Goal: Task Accomplishment & Management: Manage account settings

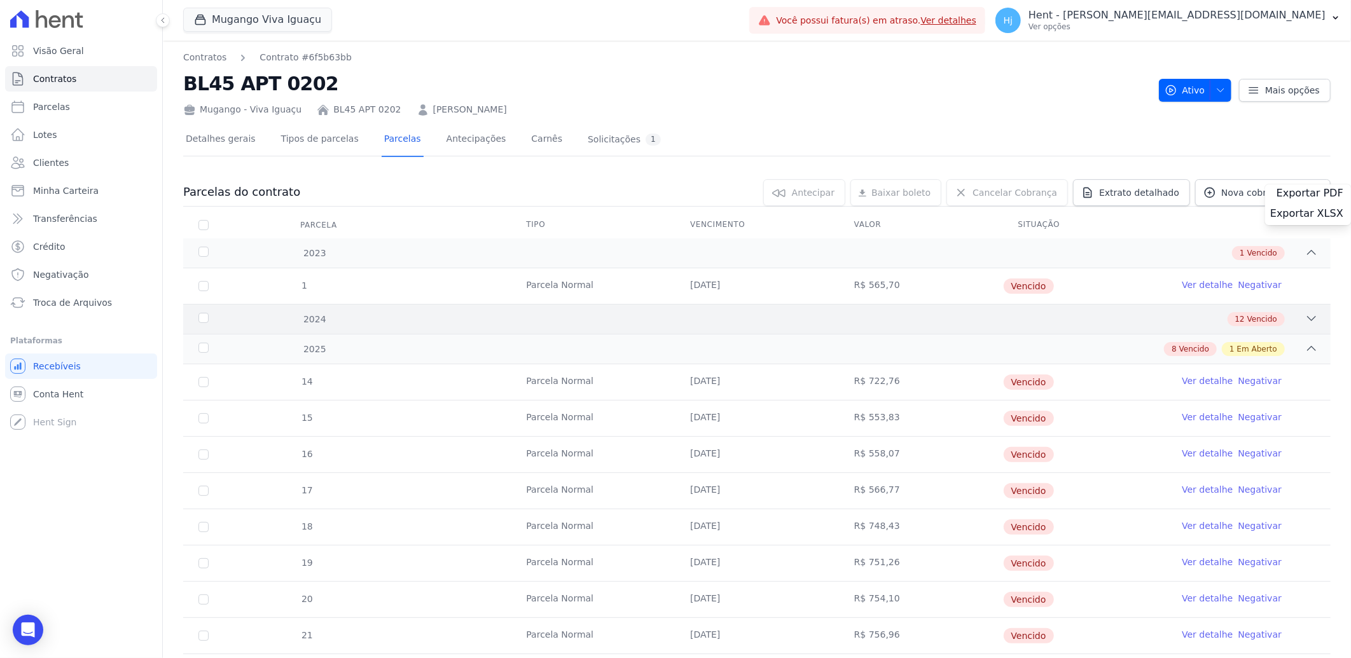
click at [1305, 319] on icon at bounding box center [1311, 318] width 13 height 13
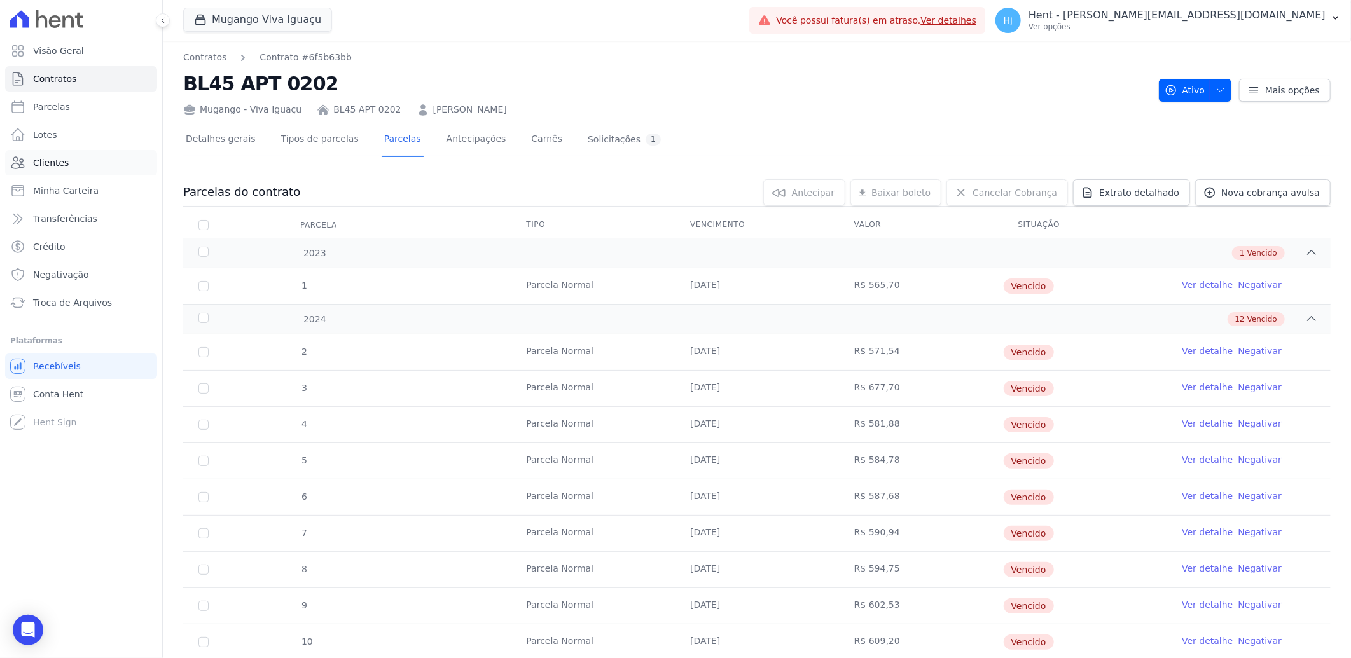
click at [60, 156] on span "Clientes" at bounding box center [51, 162] width 36 height 13
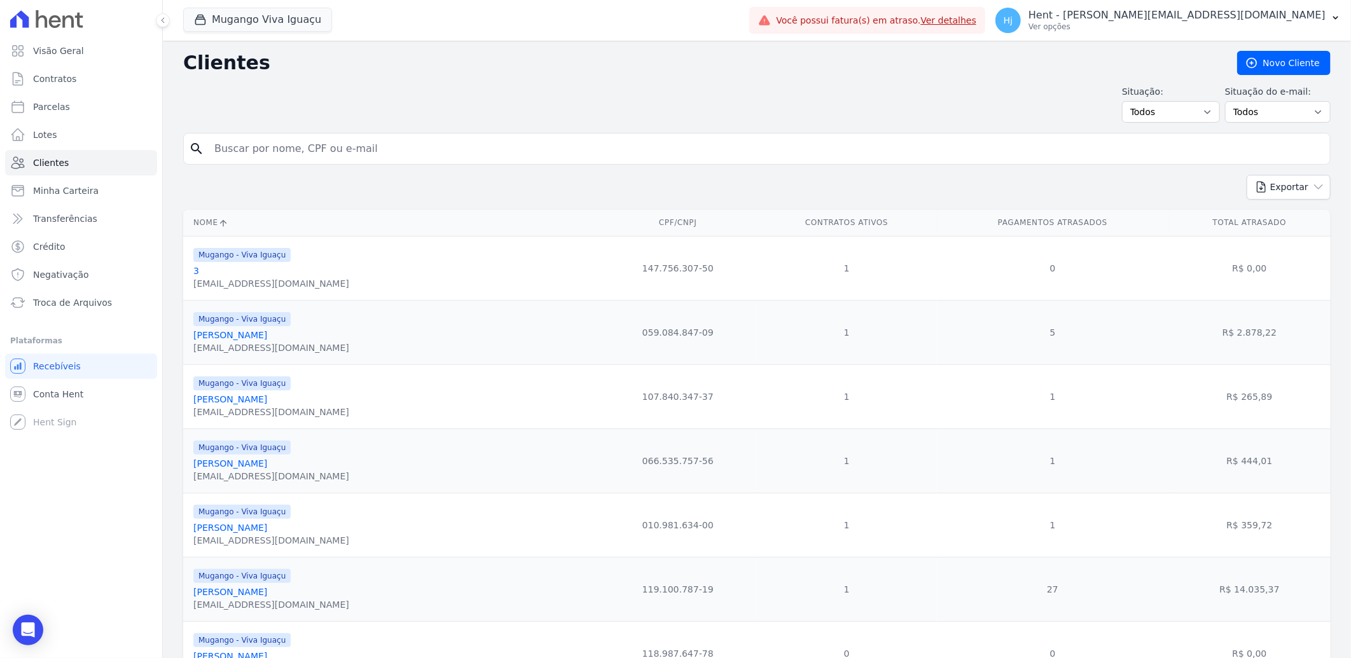
click at [251, 143] on input "search" at bounding box center [766, 148] width 1118 height 25
paste input "[PERSON_NAME] [PERSON_NAME]"
type input "[PERSON_NAME] [PERSON_NAME]"
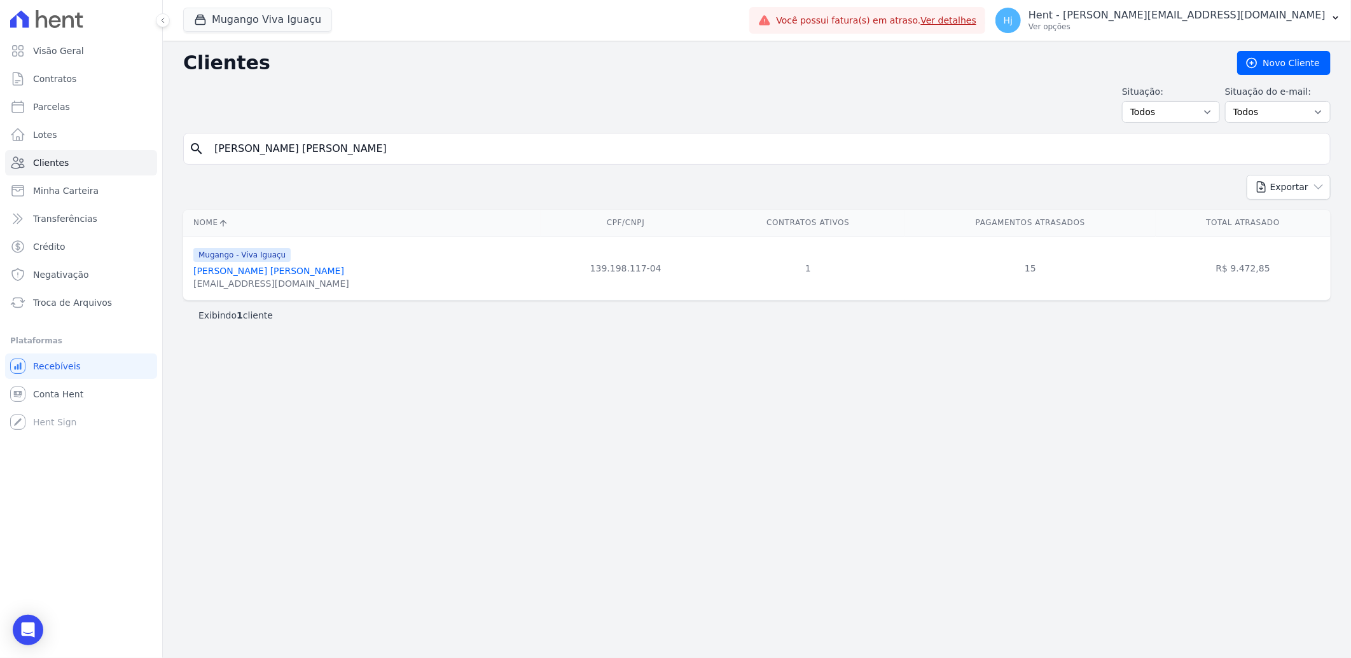
click at [256, 270] on link "[PERSON_NAME] [PERSON_NAME]" at bounding box center [268, 271] width 151 height 10
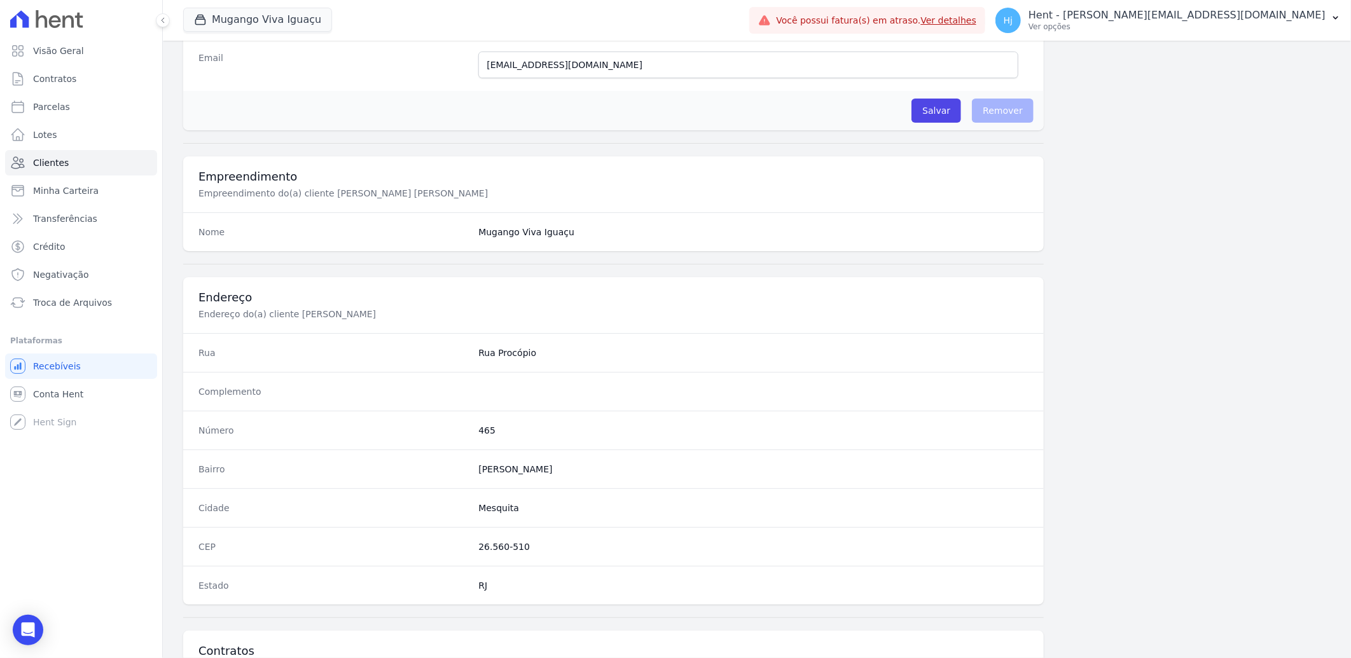
scroll to position [533, 0]
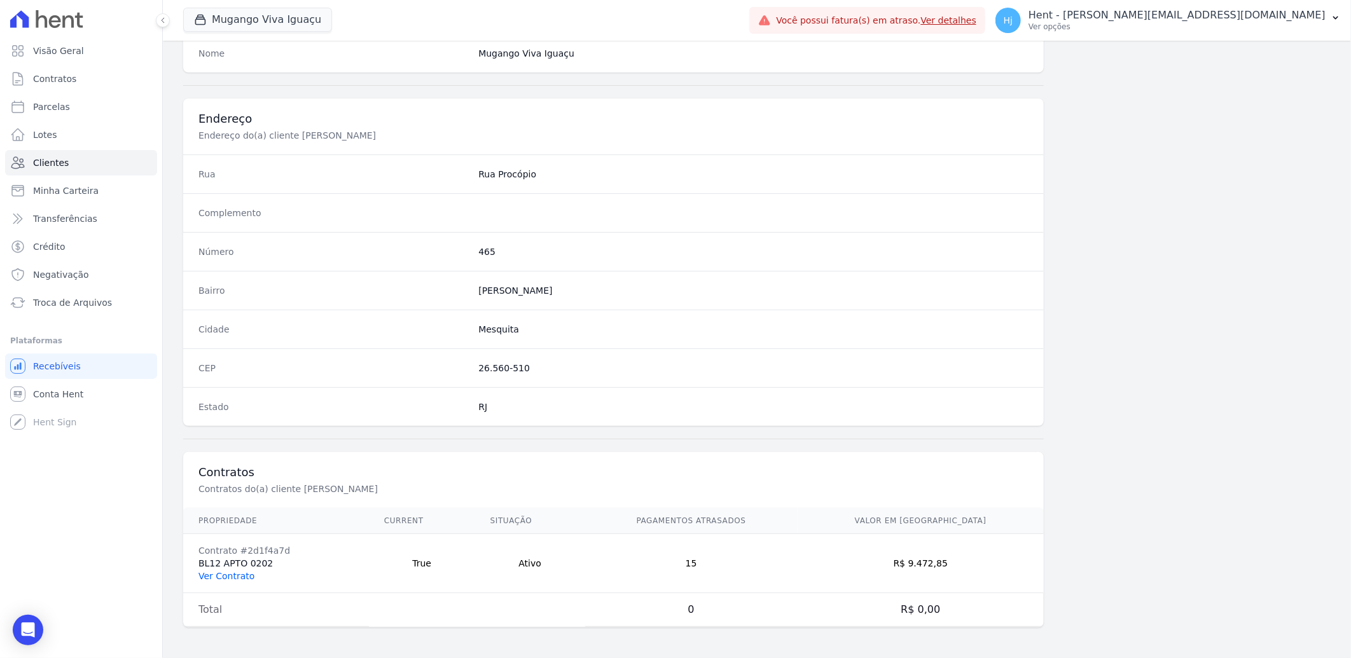
click at [233, 574] on link "Ver Contrato" at bounding box center [226, 576] width 56 height 10
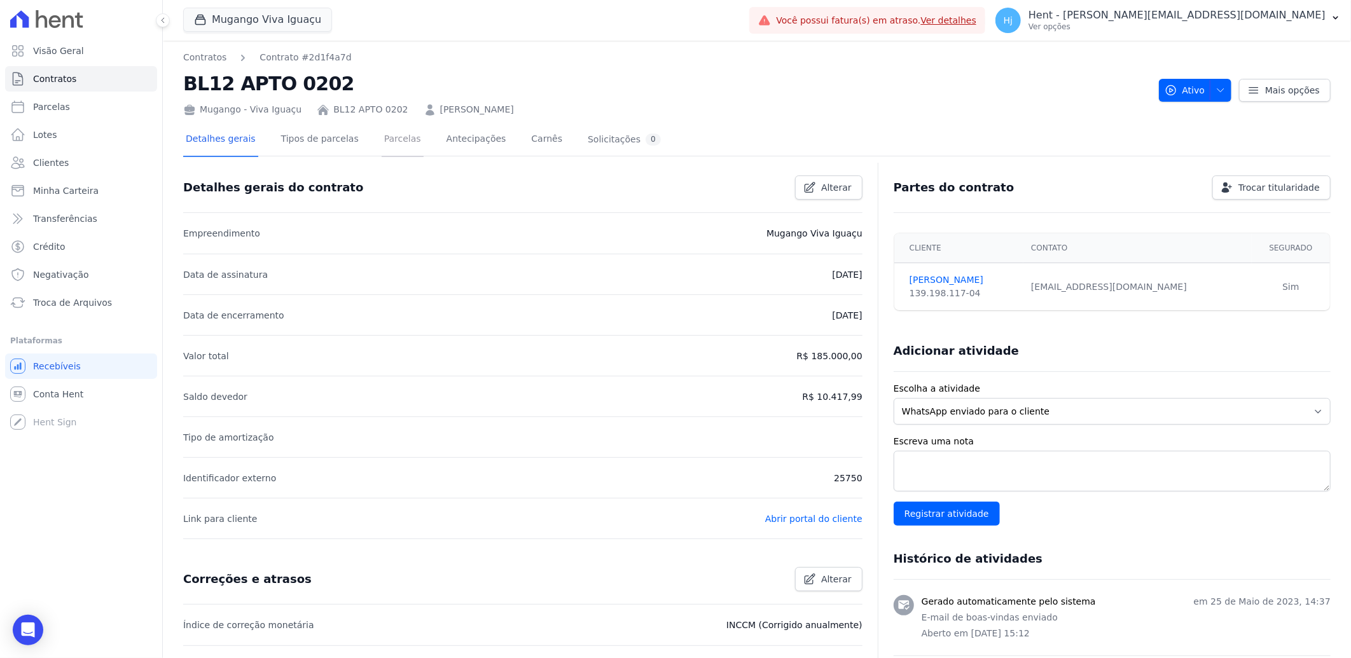
click at [386, 141] on link "Parcelas" at bounding box center [403, 140] width 42 height 34
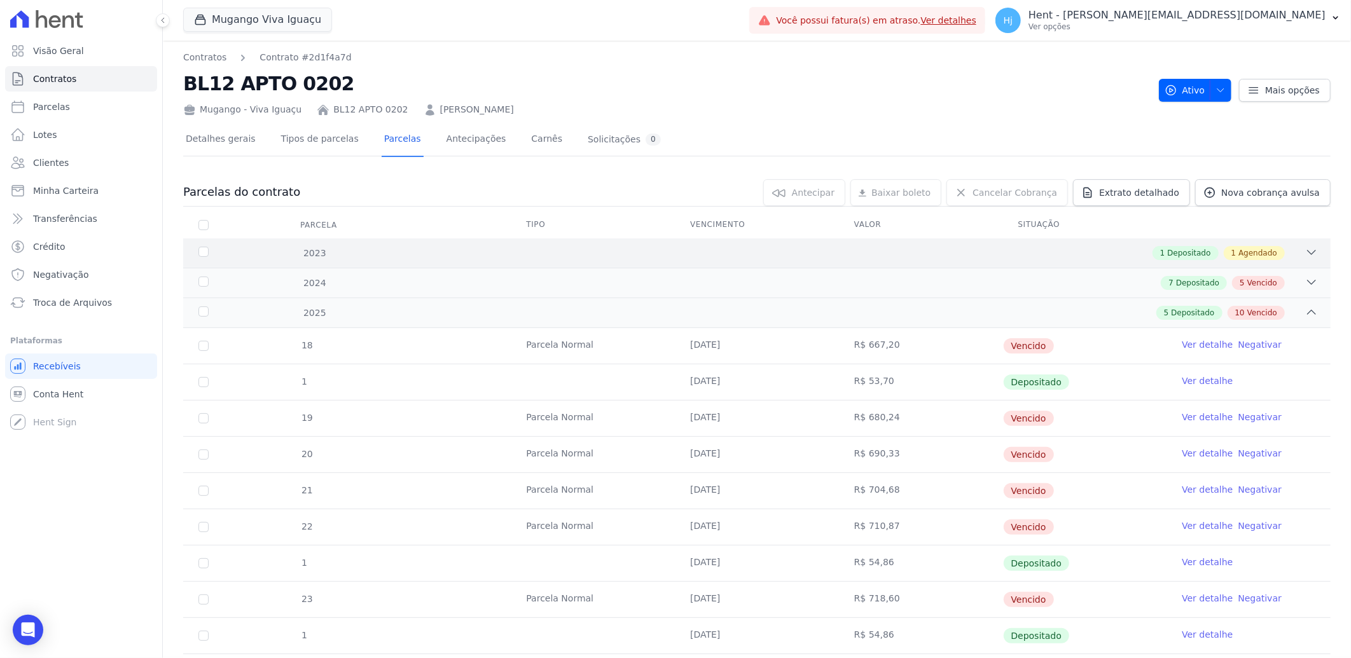
click at [1308, 251] on icon at bounding box center [1312, 253] width 8 height 4
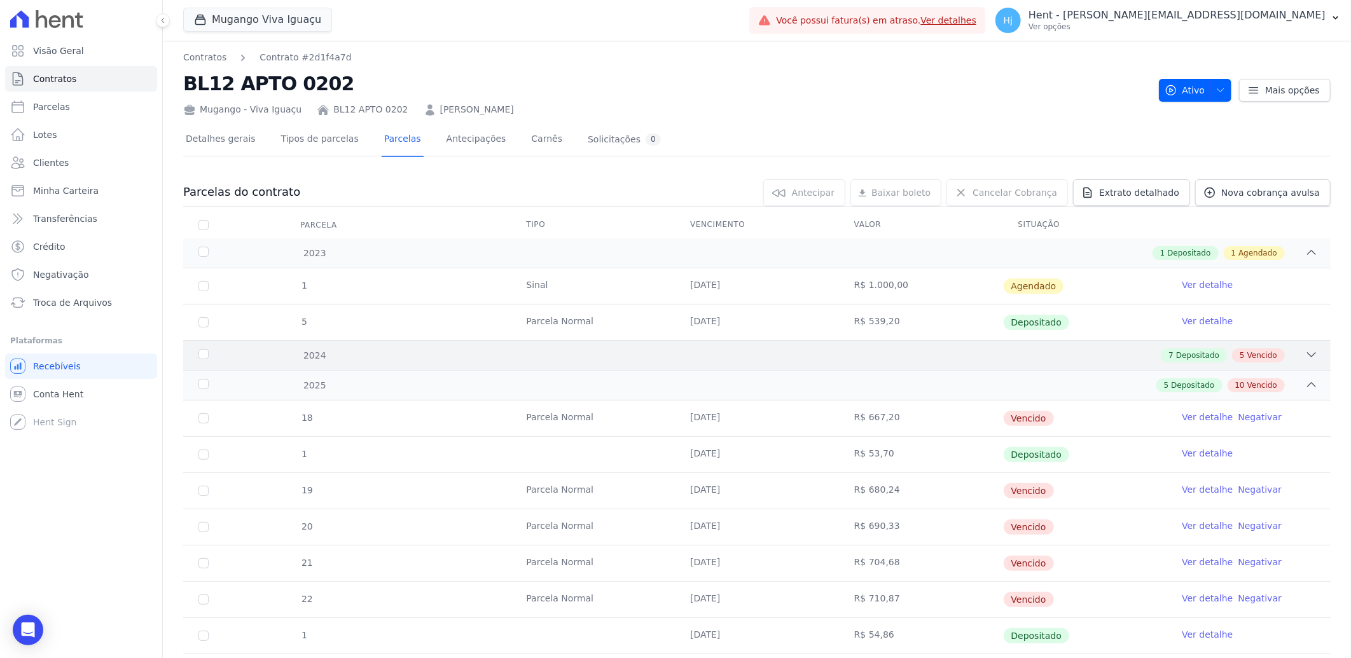
click at [1305, 354] on icon at bounding box center [1311, 355] width 13 height 13
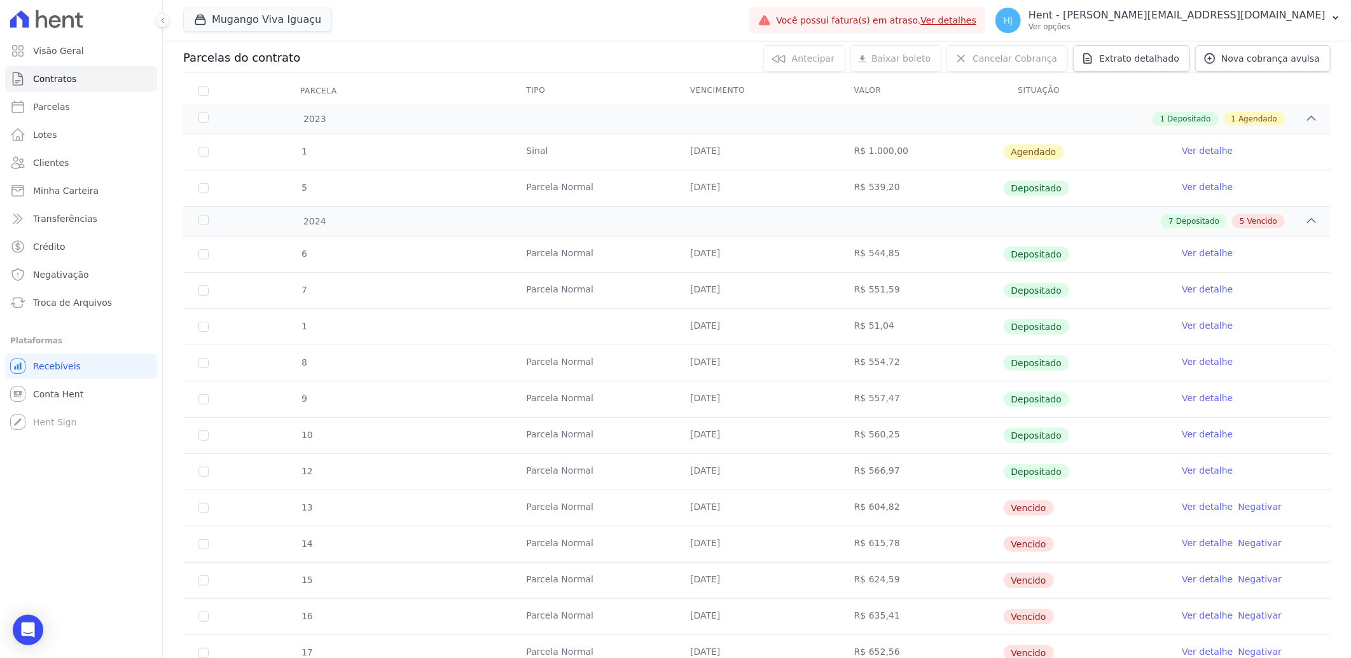
scroll to position [282, 0]
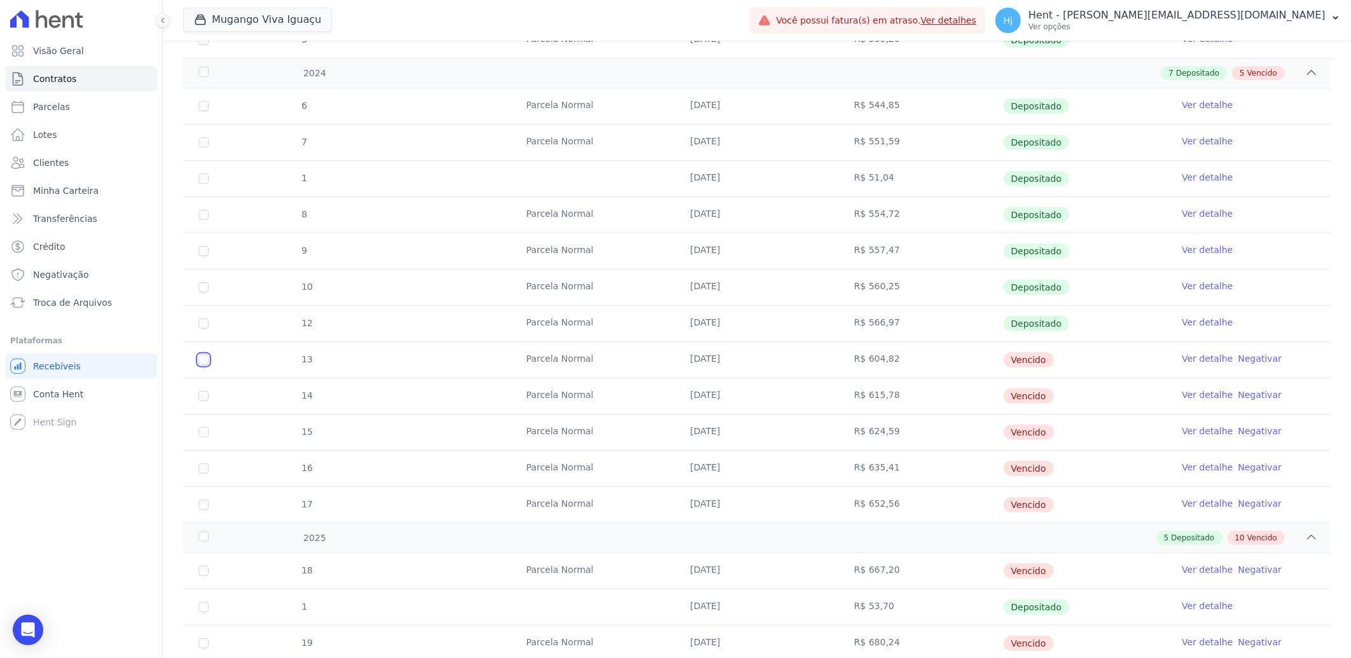
click at [204, 361] on input "checkbox" at bounding box center [203, 360] width 10 height 10
checkbox input "true"
click at [202, 399] on input "checkbox" at bounding box center [203, 396] width 10 height 10
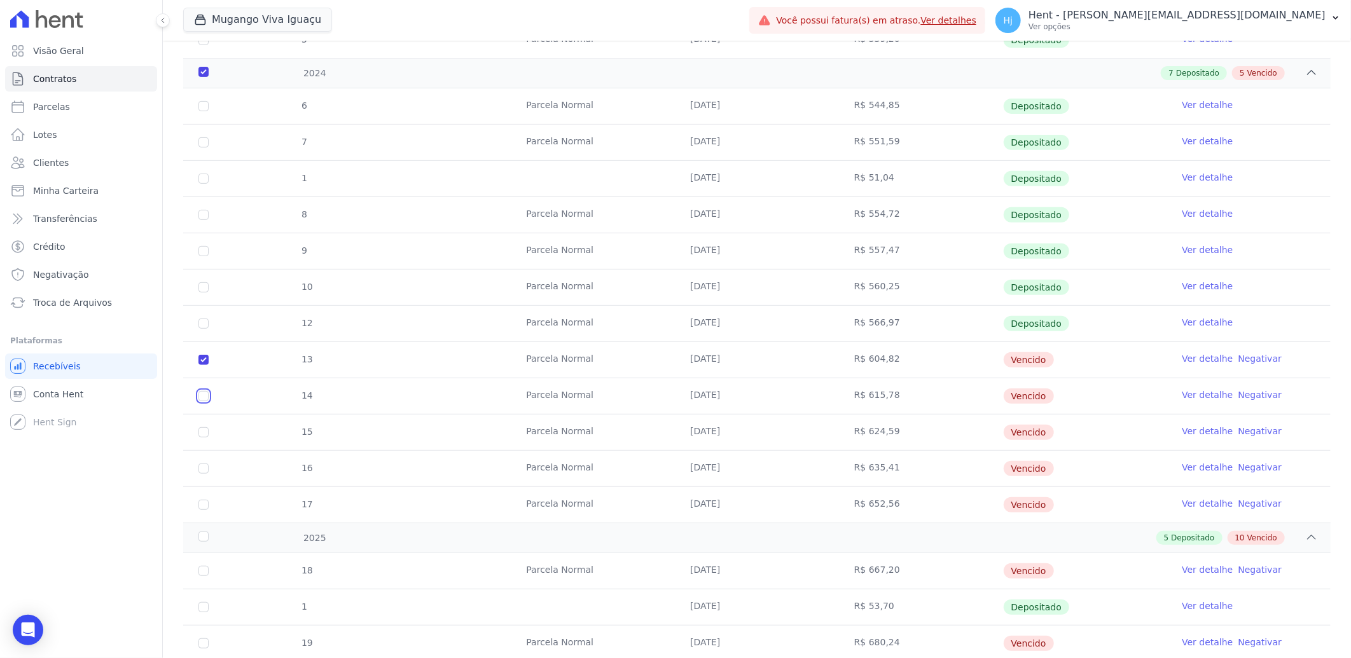
checkbox input "true"
click at [202, 433] on input "checkbox" at bounding box center [203, 432] width 10 height 10
checkbox input "true"
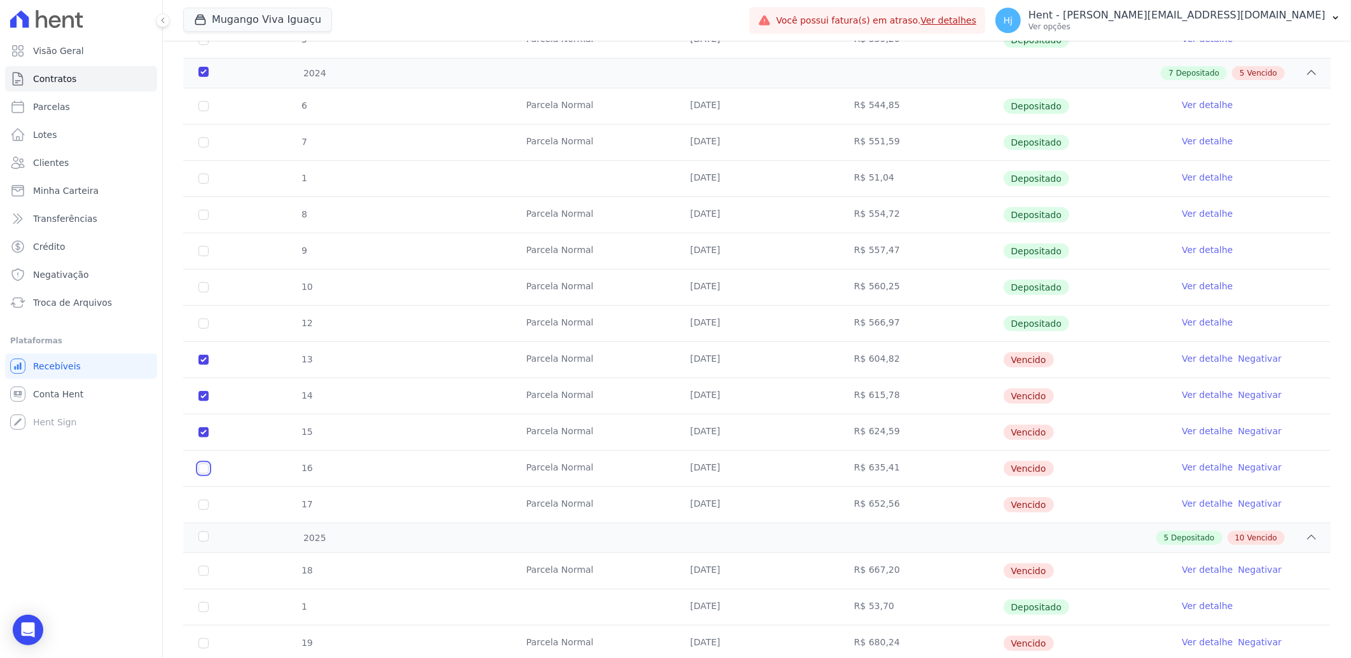
click at [204, 471] on input "checkbox" at bounding box center [203, 469] width 10 height 10
checkbox input "true"
drag, startPoint x: 201, startPoint y: 506, endPoint x: 206, endPoint y: 498, distance: 9.2
click at [202, 504] on input "checkbox" at bounding box center [203, 505] width 10 height 10
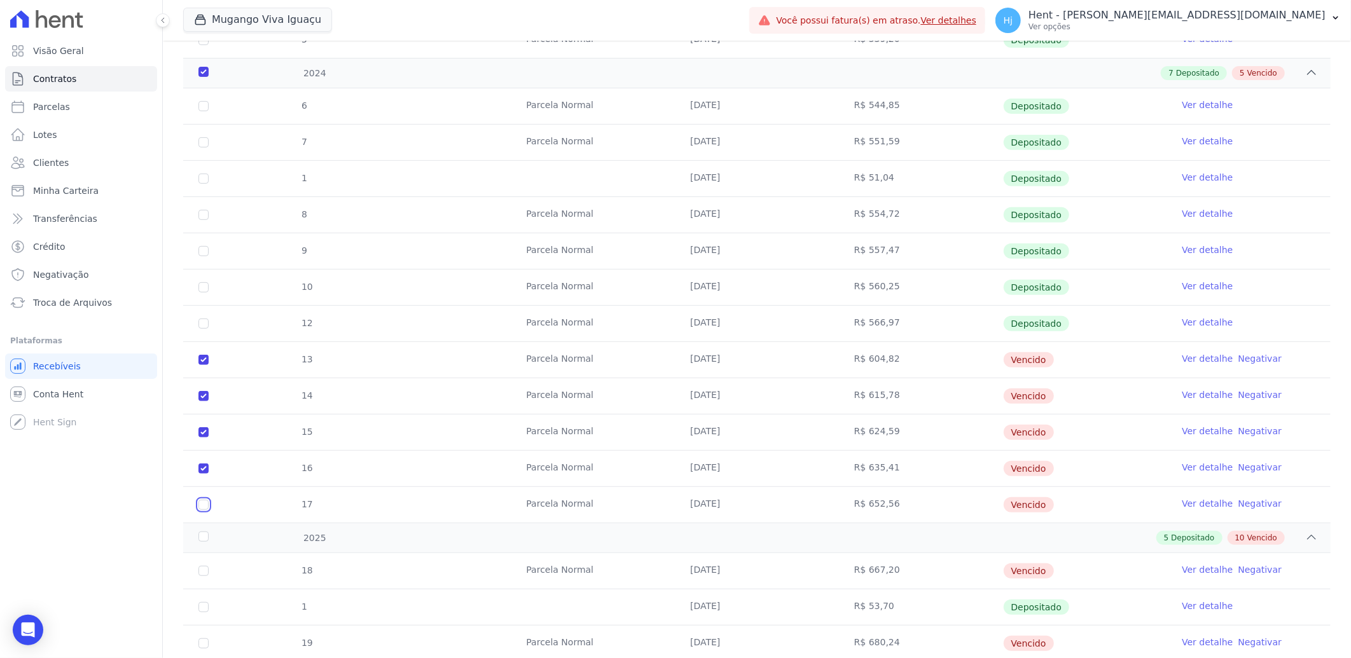
checkbox input "true"
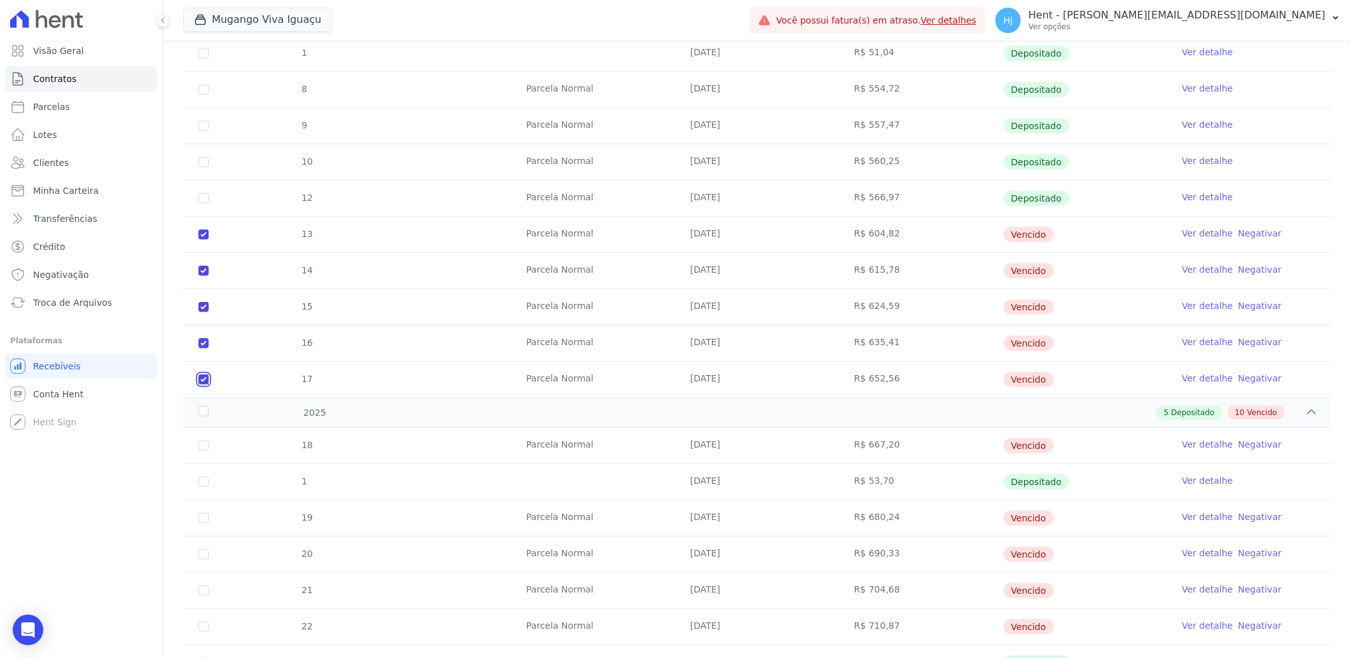
scroll to position [636, 0]
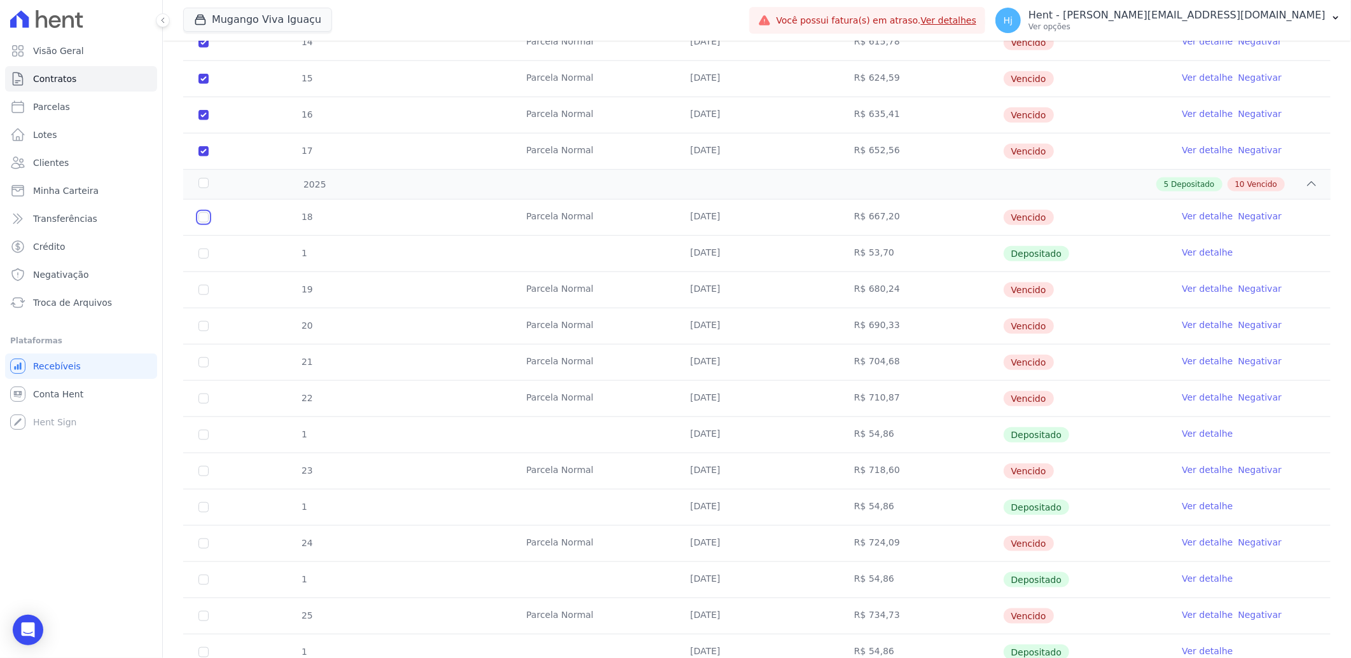
click at [205, 218] on input "checkbox" at bounding box center [203, 217] width 10 height 10
checkbox input "true"
click at [200, 288] on input "checkbox" at bounding box center [203, 290] width 10 height 10
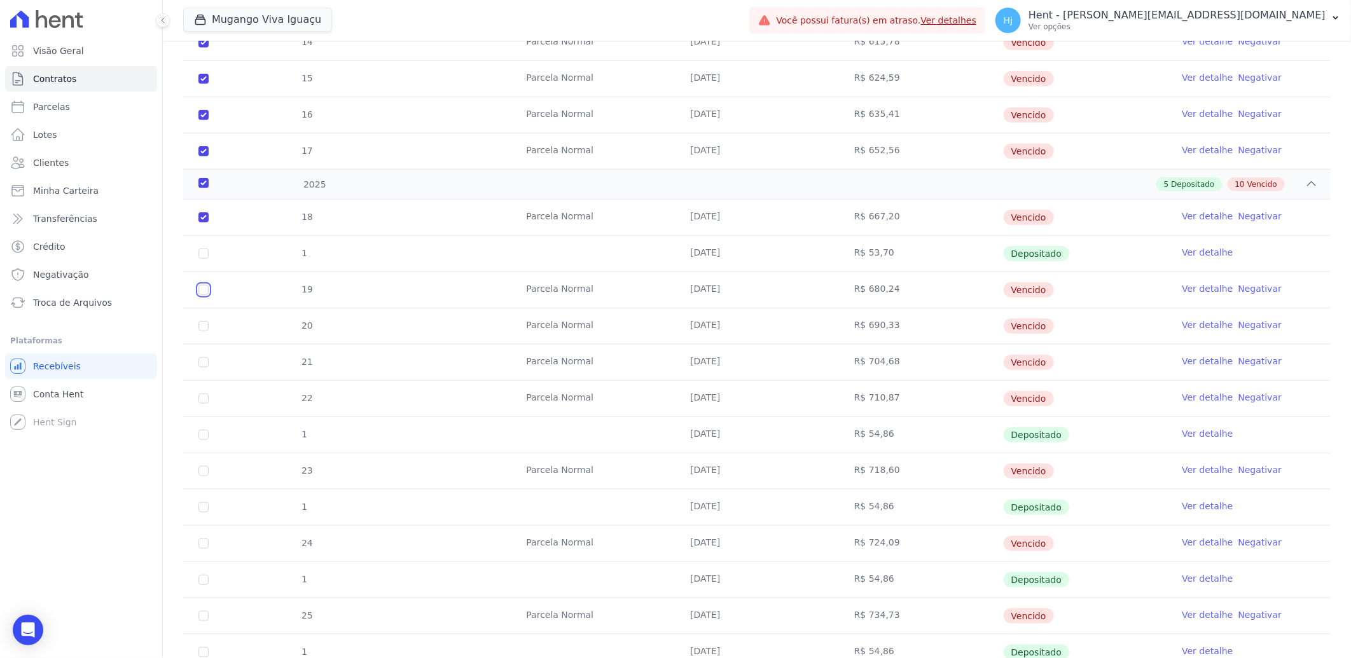
checkbox input "true"
click at [204, 326] on input "checkbox" at bounding box center [203, 326] width 10 height 10
checkbox input "true"
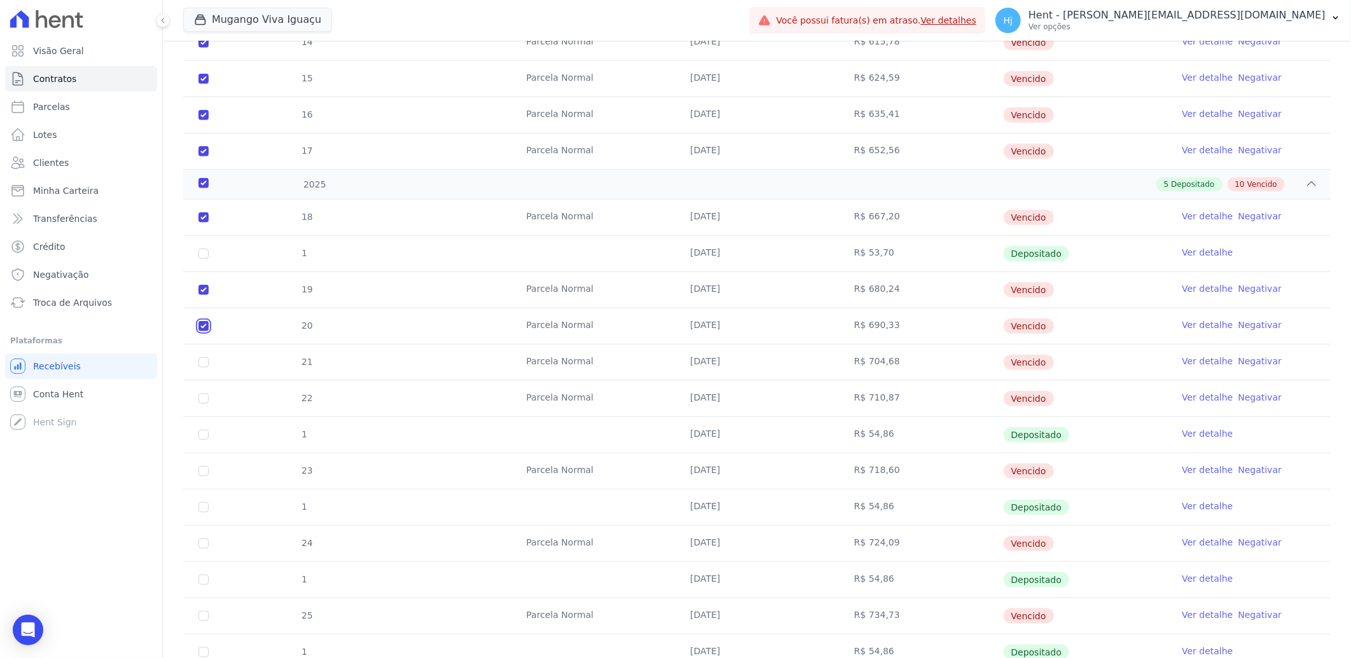
checkbox input "true"
click at [200, 361] on input "checkbox" at bounding box center [203, 362] width 10 height 10
checkbox input "true"
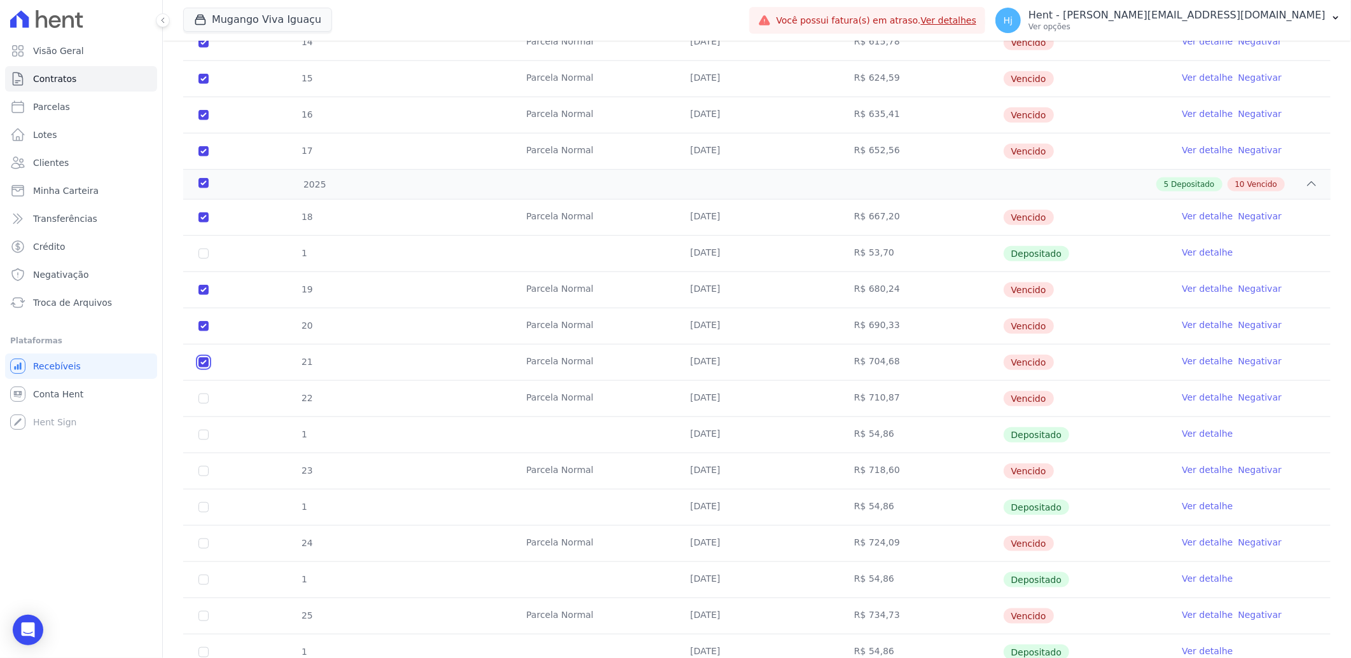
checkbox input "true"
click at [204, 404] on input "checkbox" at bounding box center [203, 399] width 10 height 10
checkbox input "true"
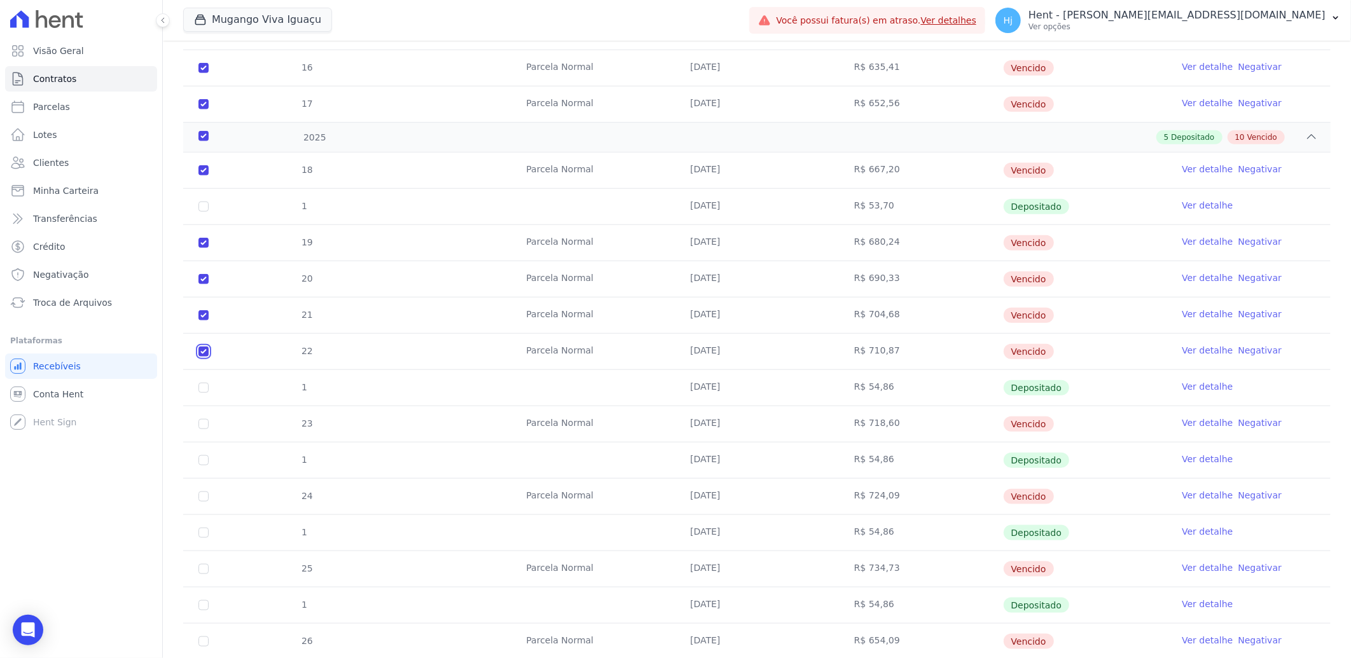
scroll to position [760, 0]
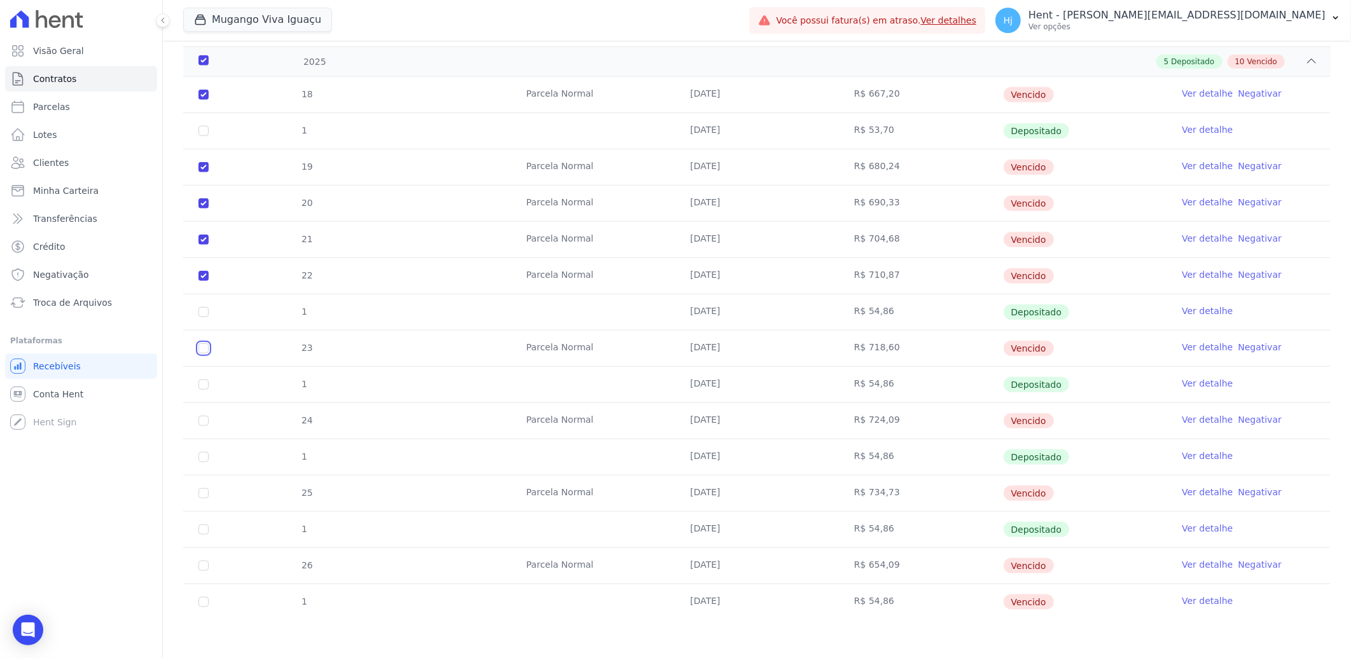
click at [202, 350] on input "checkbox" at bounding box center [203, 348] width 10 height 10
checkbox input "true"
click at [204, 420] on input "checkbox" at bounding box center [203, 421] width 10 height 10
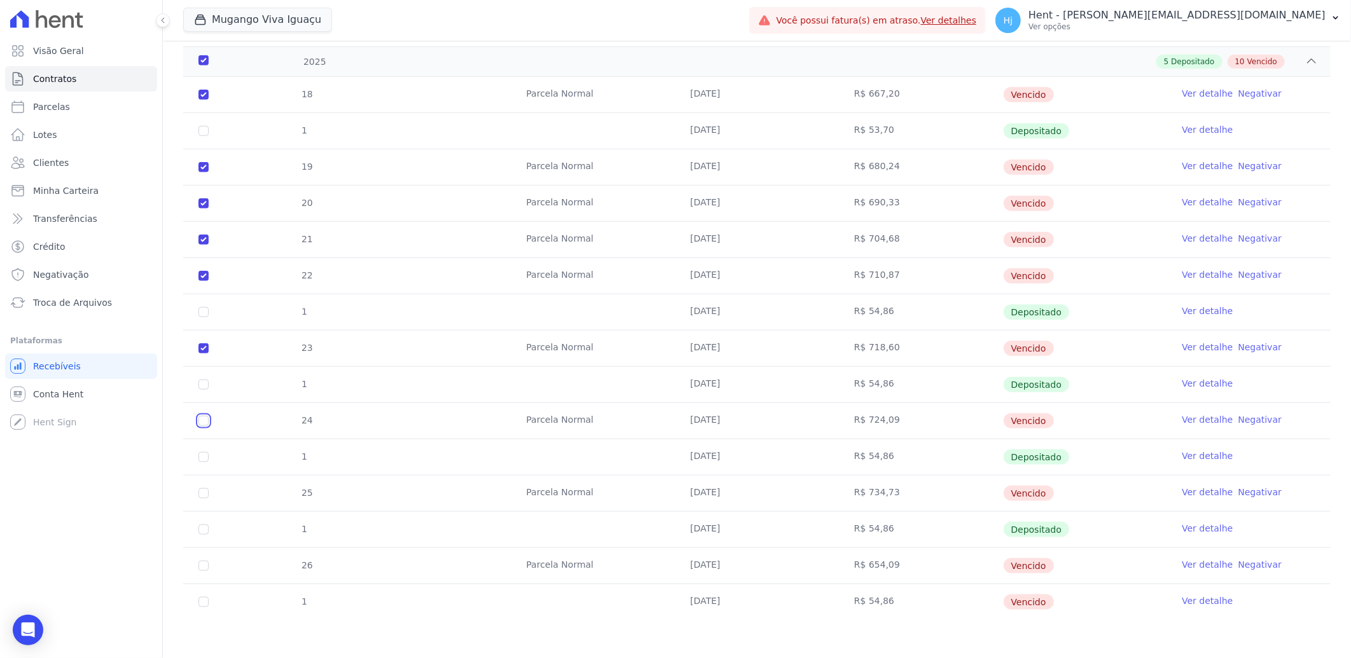
checkbox input "true"
click at [204, 491] on input "checkbox" at bounding box center [203, 494] width 10 height 10
checkbox input "true"
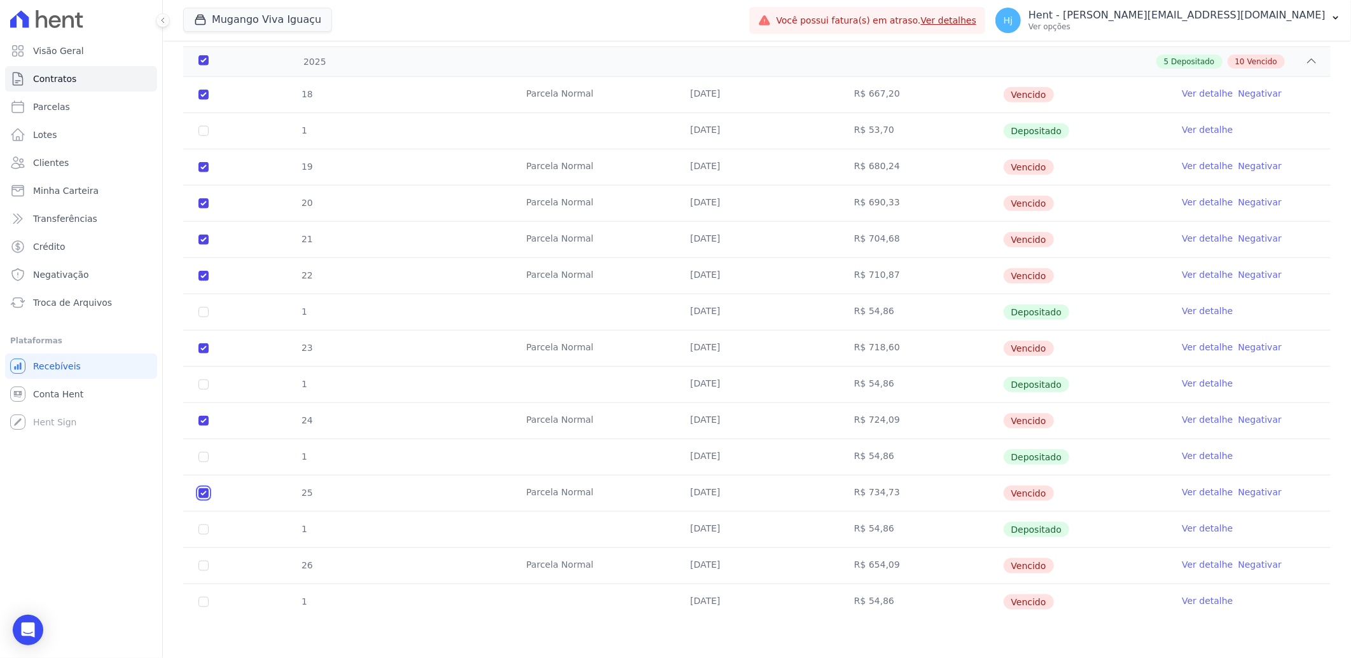
checkbox input "true"
click at [199, 565] on input "checkbox" at bounding box center [203, 566] width 10 height 10
checkbox input "true"
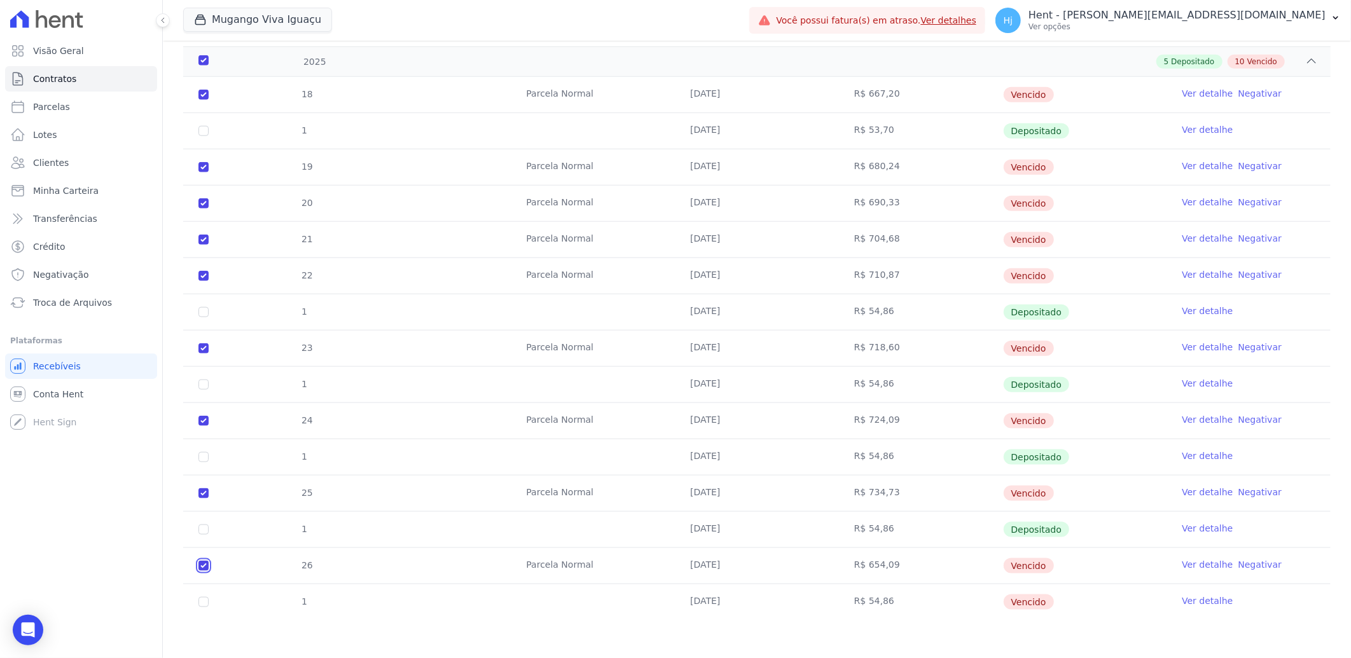
checkbox input "true"
click at [202, 603] on input "checkbox" at bounding box center [203, 602] width 10 height 10
checkbox input "true"
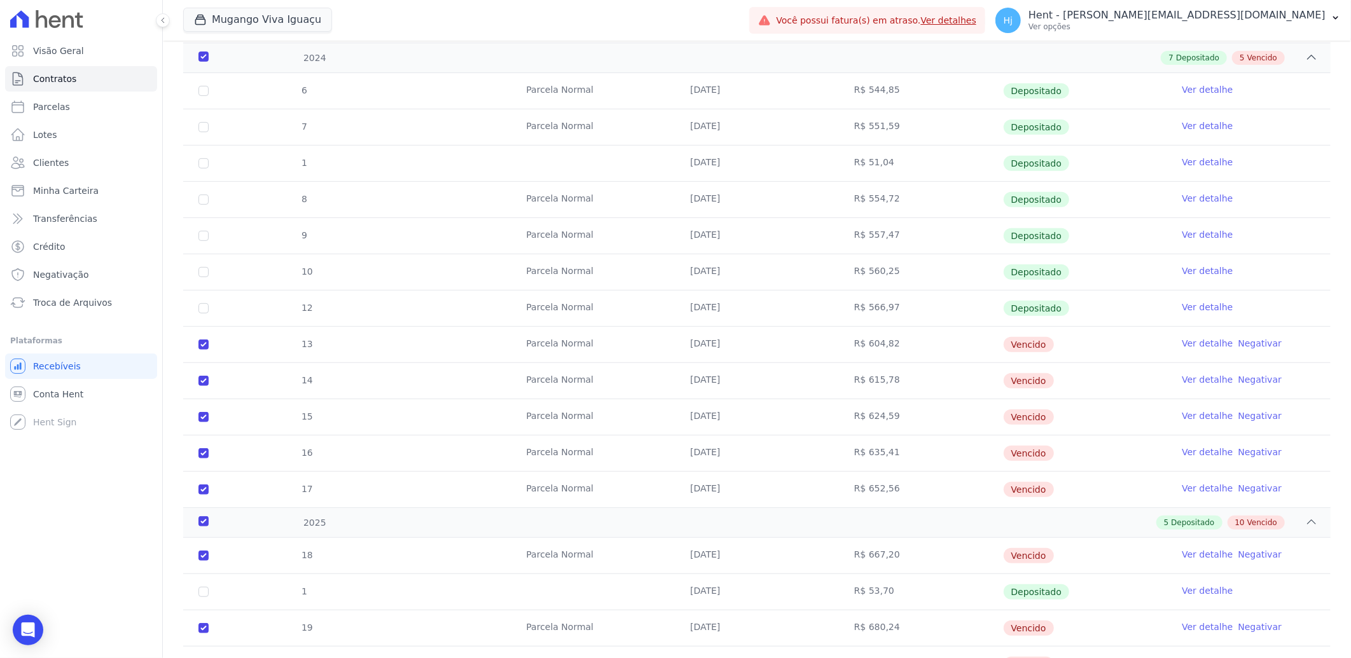
scroll to position [0, 0]
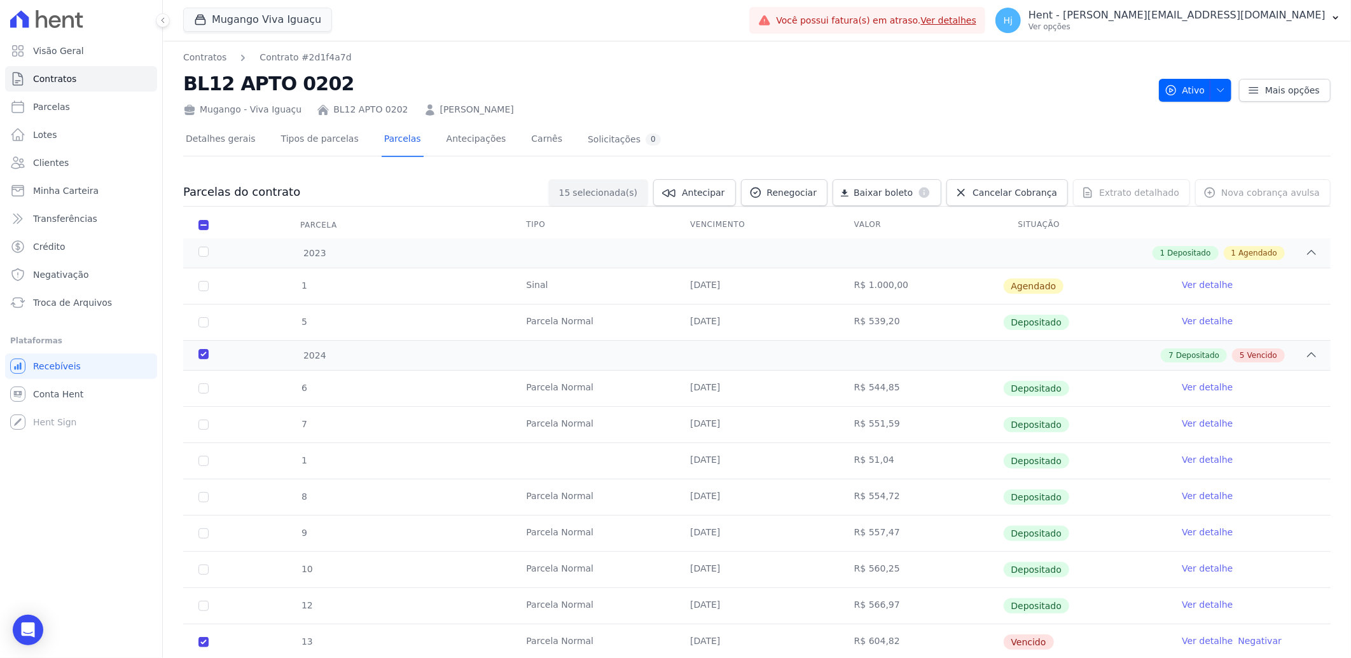
click at [405, 214] on tr "Parcela Tipo Vencimento [GEOGRAPHIC_DATA] Situação" at bounding box center [757, 225] width 1148 height 27
click at [1308, 251] on div "2023 1 Depositado 1 Agendado" at bounding box center [757, 253] width 1148 height 29
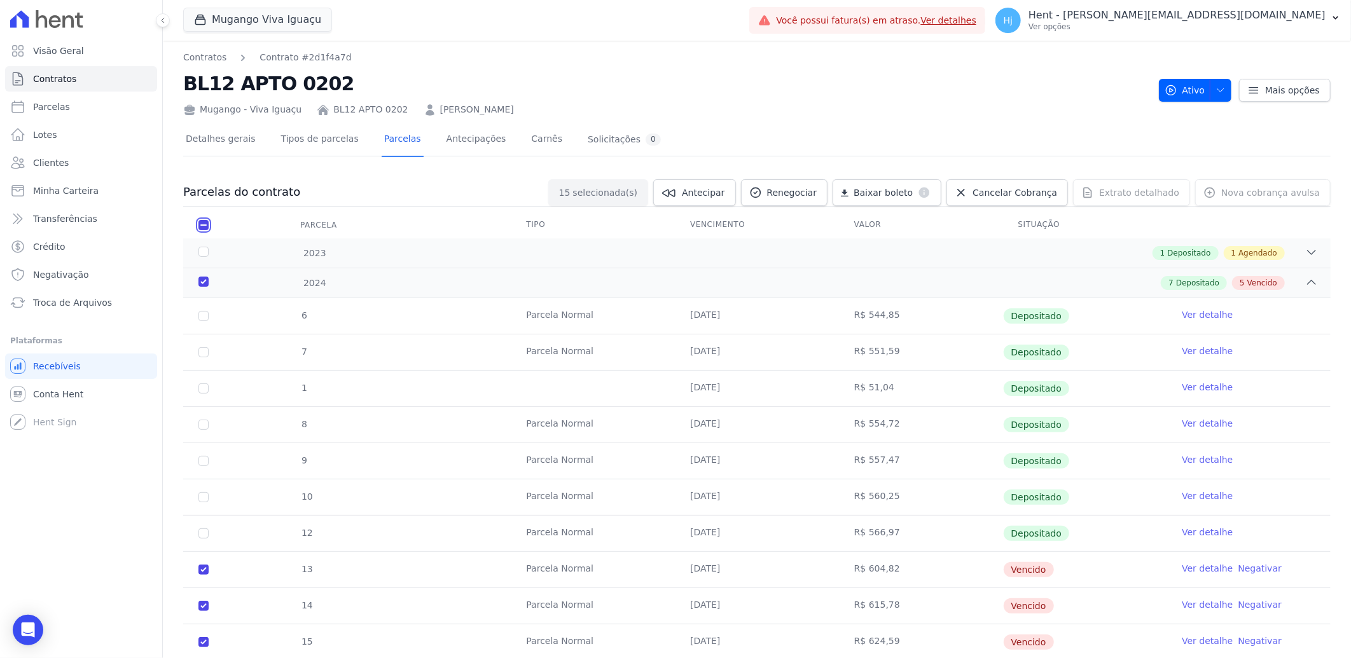
click at [204, 225] on input "checkbox" at bounding box center [203, 225] width 10 height 10
checkbox input "false"
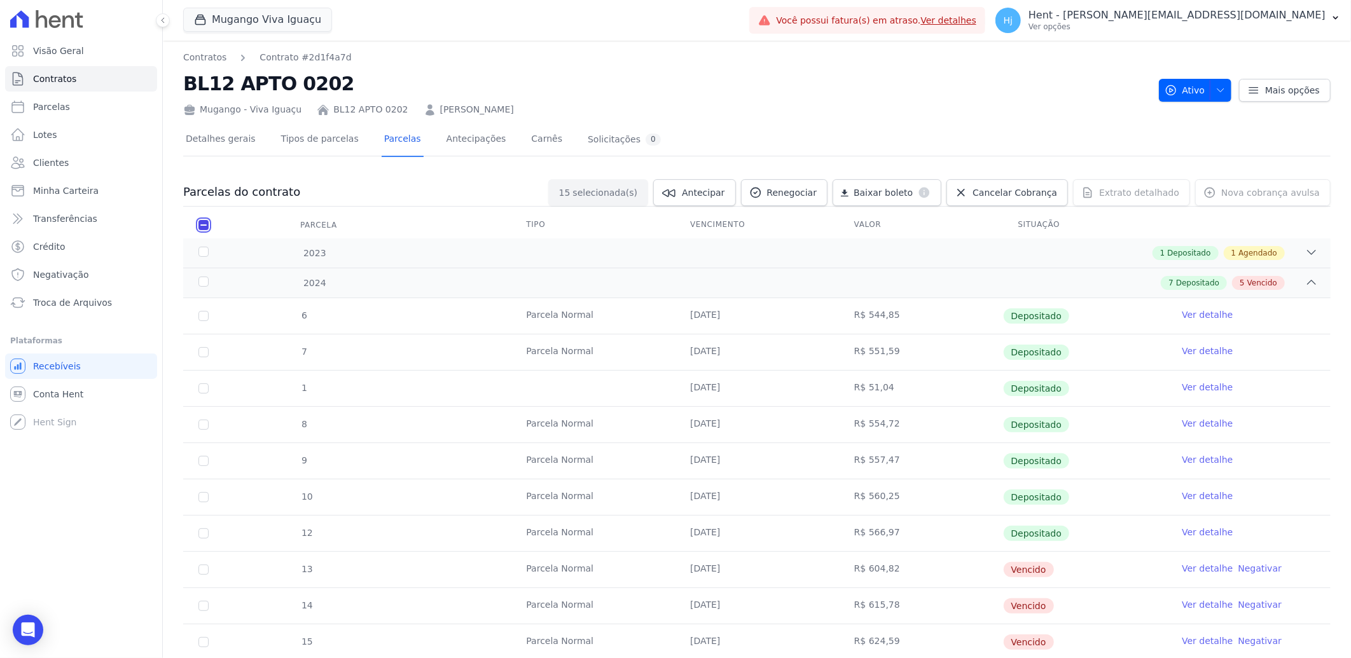
checkbox input "false"
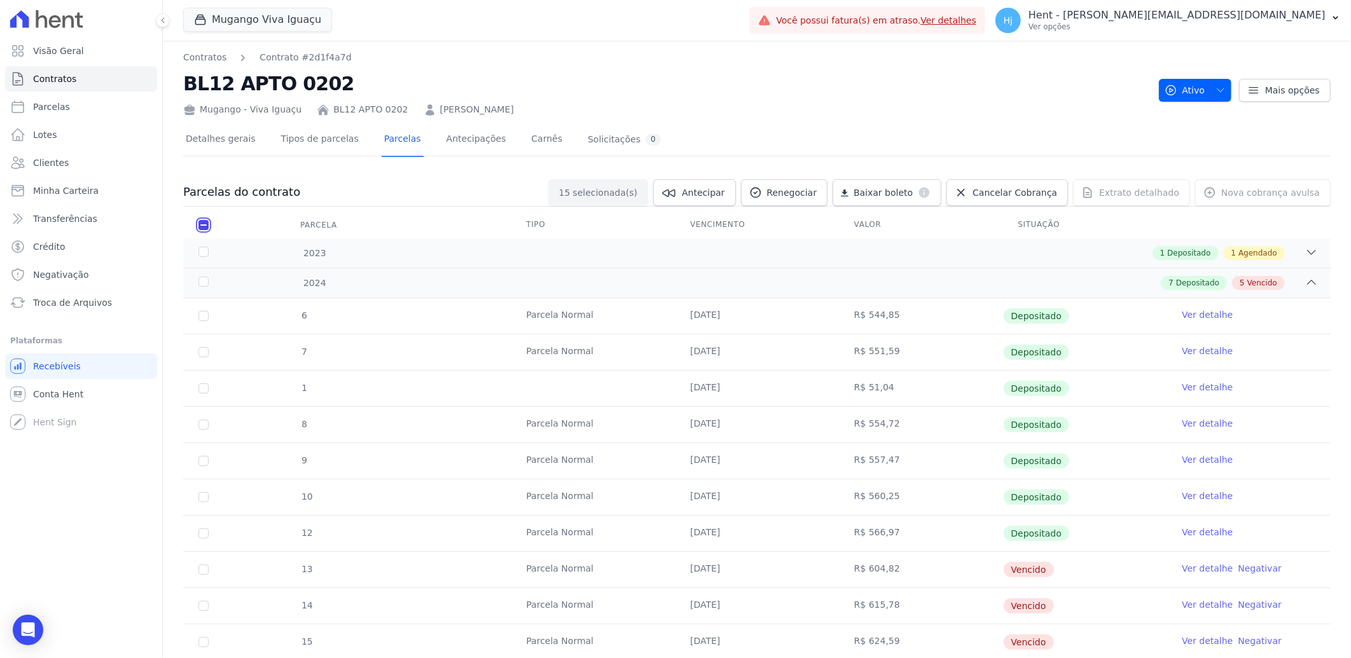
checkbox input "false"
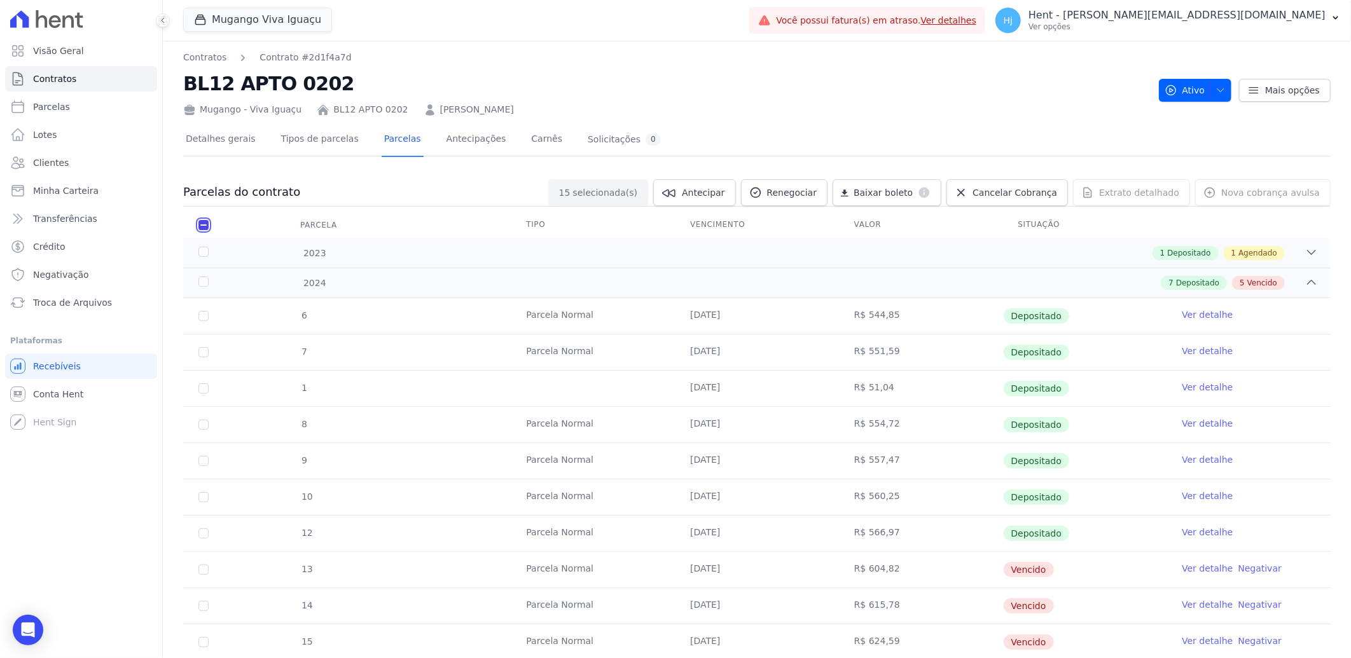
checkbox input "false"
click at [1121, 193] on span "Extrato detalhado" at bounding box center [1139, 192] width 80 height 13
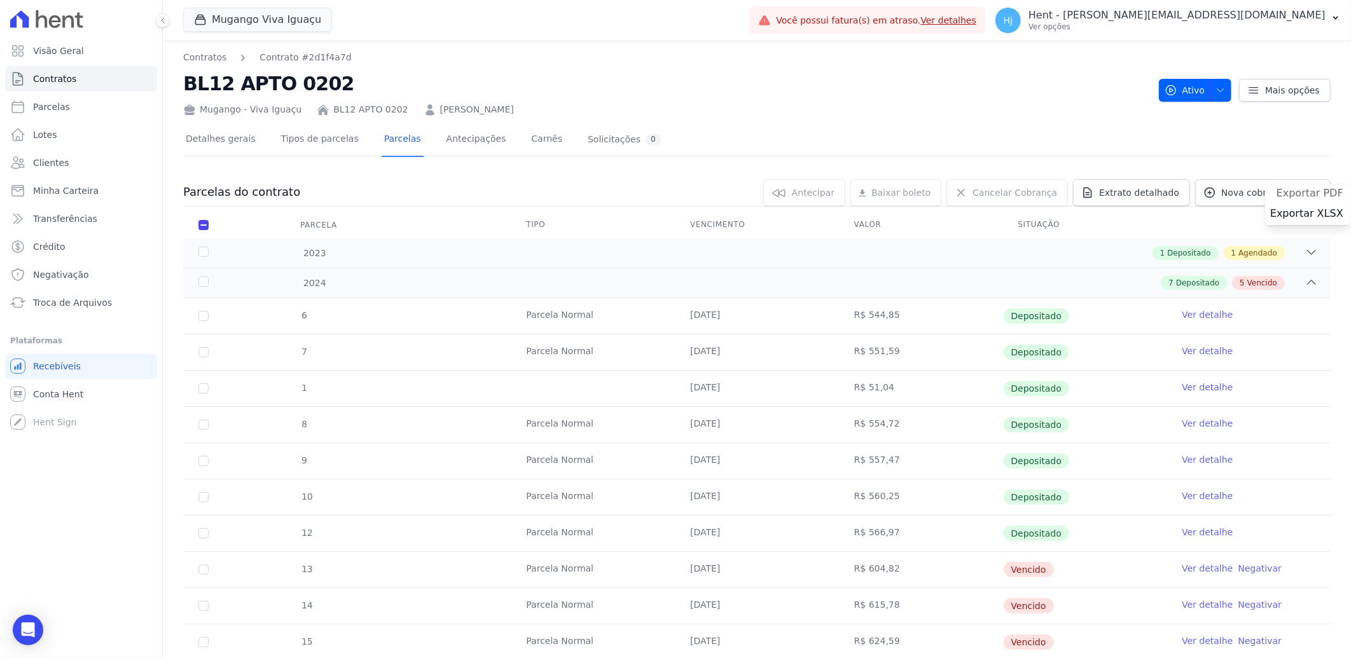
click at [1305, 192] on span "Exportar PDF" at bounding box center [1310, 193] width 67 height 13
click at [205, 225] on input "checkbox" at bounding box center [203, 225] width 10 height 10
checkbox input "true"
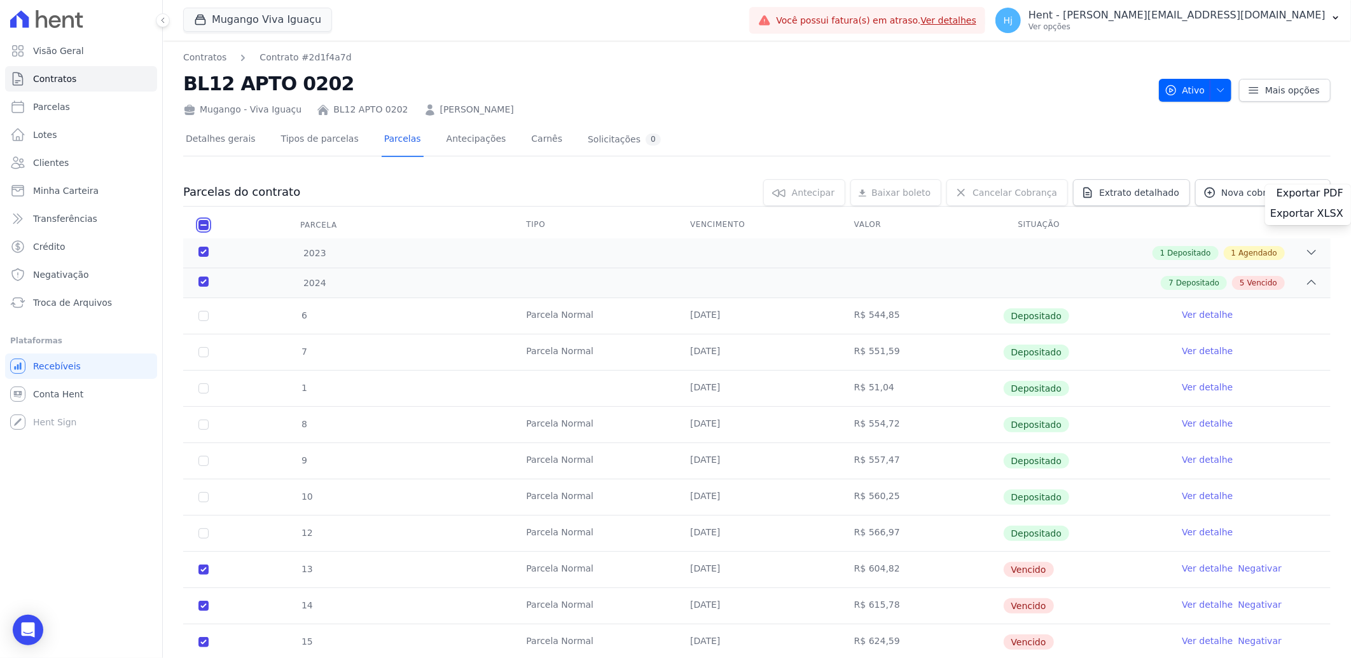
checkbox input "true"
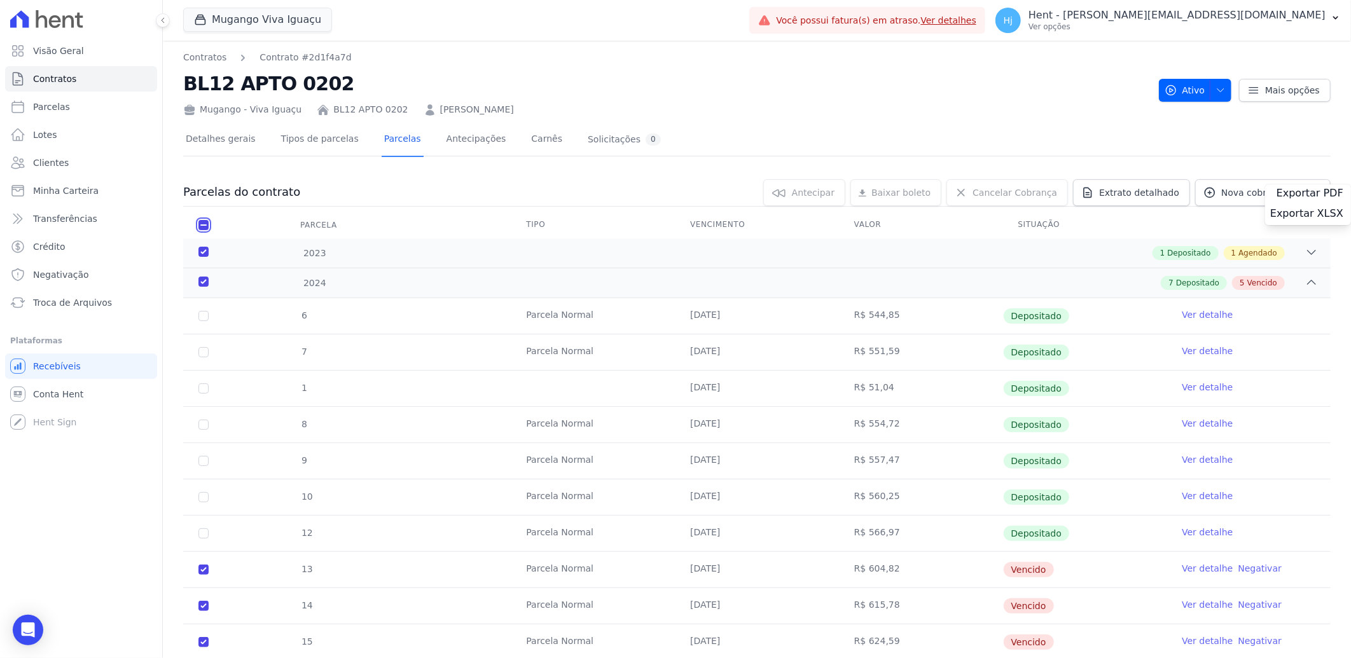
checkbox input "true"
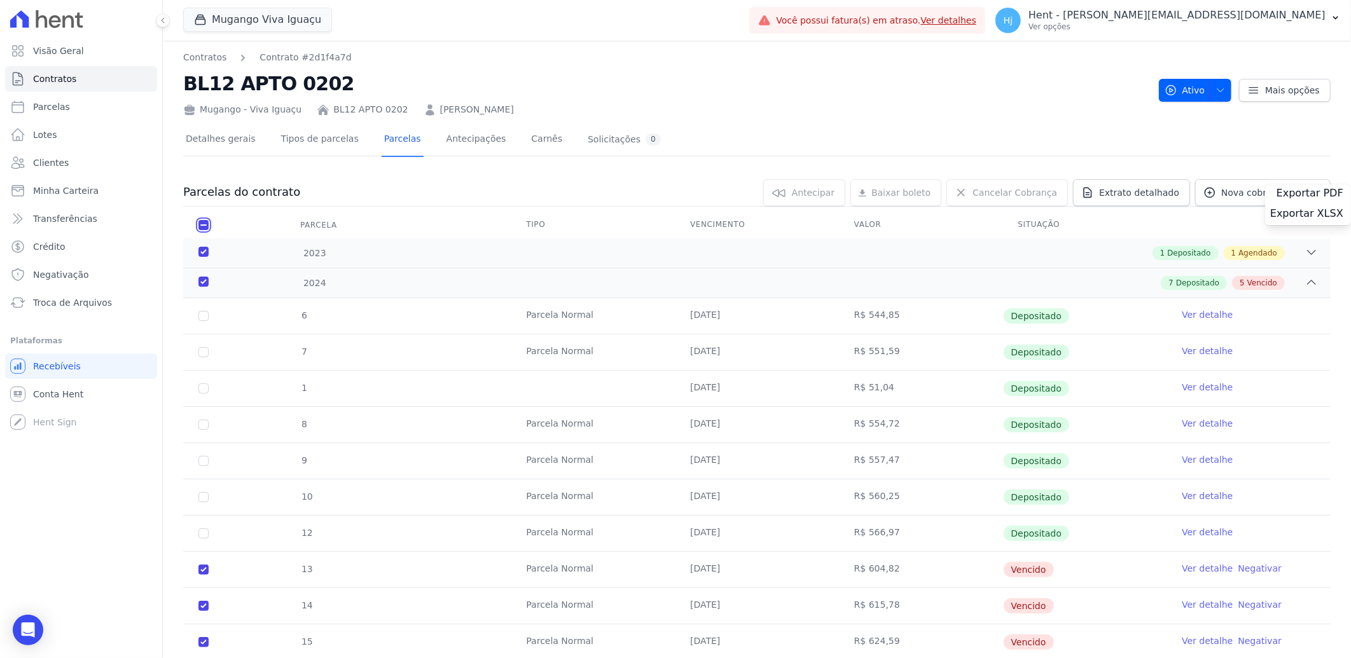
checkbox input "true"
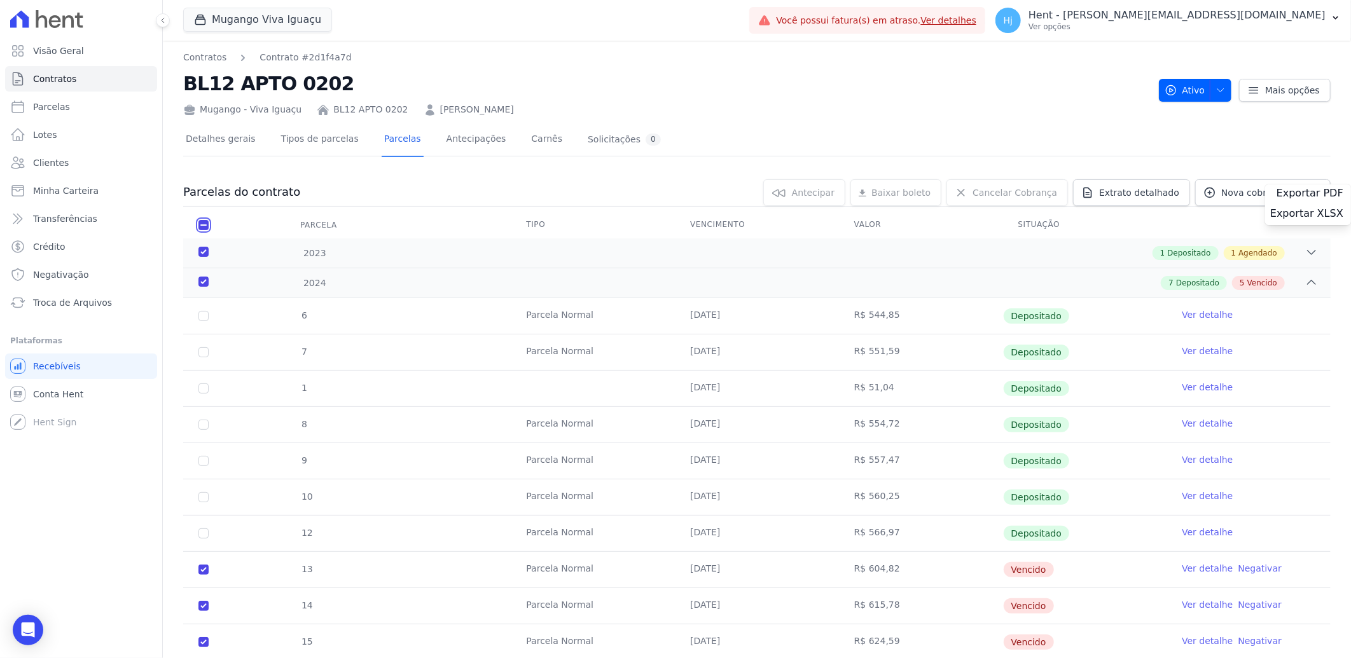
checkbox input "true"
click at [1305, 251] on icon at bounding box center [1311, 252] width 13 height 13
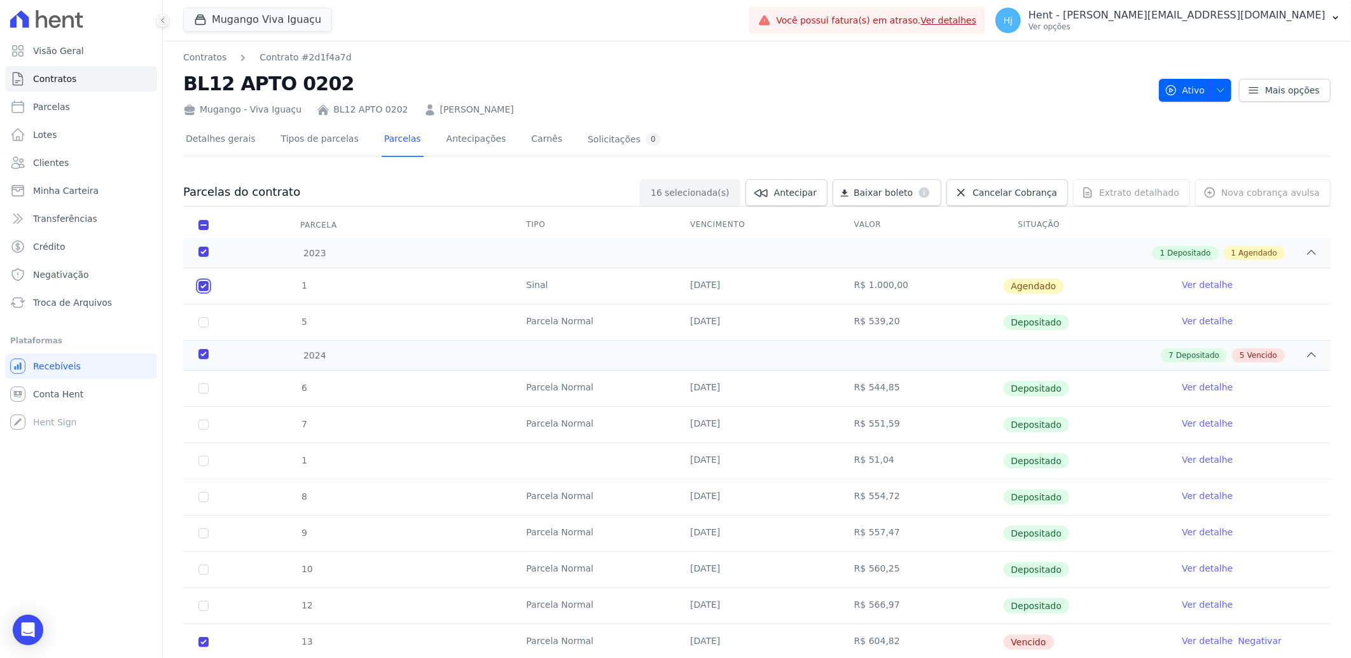
click at [205, 288] on input "checkbox" at bounding box center [203, 286] width 10 height 10
checkbox input "false"
checkbox input "true"
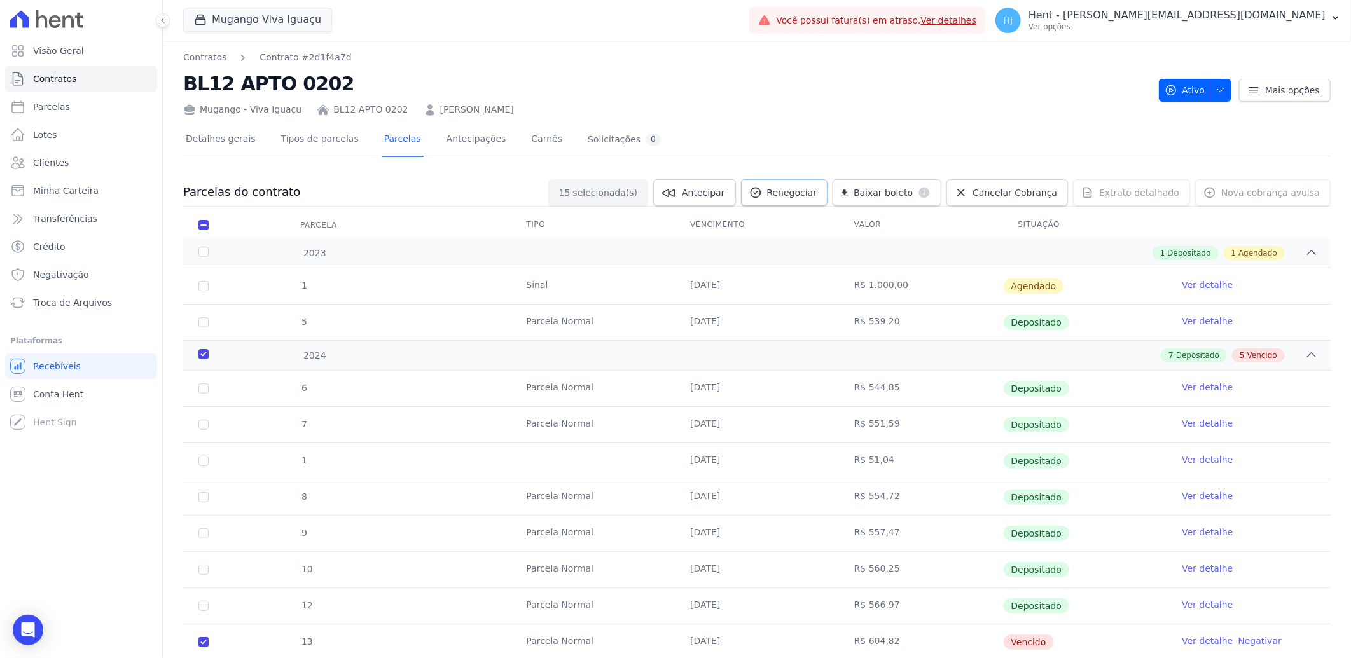
click at [817, 190] on span "Renegociar" at bounding box center [792, 192] width 50 height 13
